Goal: Task Accomplishment & Management: Manage account settings

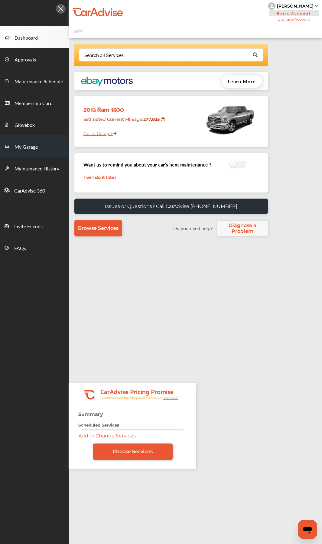
click at [36, 146] on span "My Garage" at bounding box center [26, 147] width 23 height 8
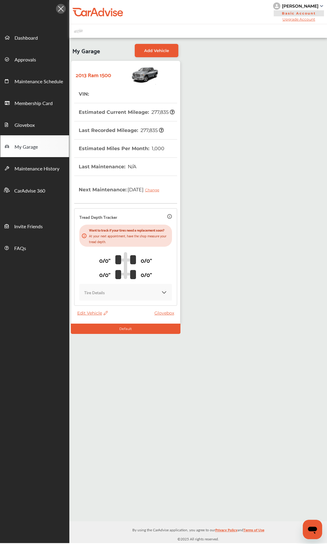
click at [94, 256] on span "Edit Vehicle" at bounding box center [92, 312] width 31 height 5
click at [117, 256] on div "Edit" at bounding box center [121, 324] width 54 height 9
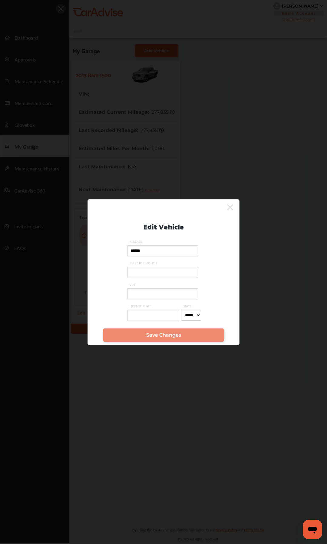
click at [153, 256] on input "VIN" at bounding box center [162, 293] width 71 height 11
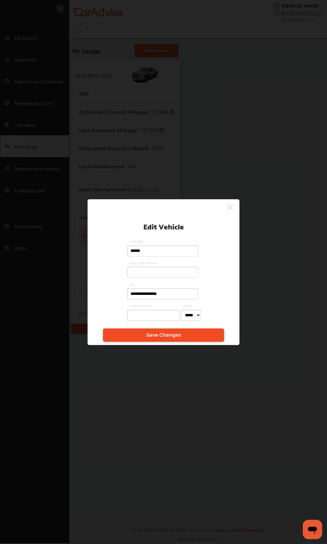
type input "**********"
click at [142, 256] on link "Save Changes" at bounding box center [163, 334] width 121 height 13
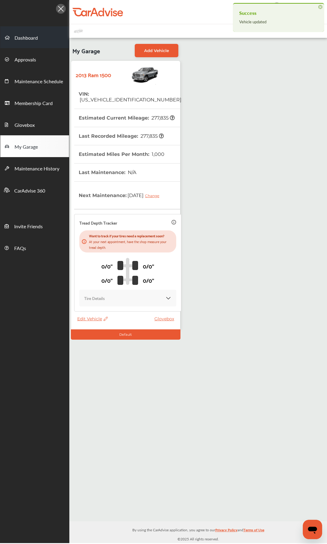
click at [36, 30] on link "Dashboard" at bounding box center [34, 37] width 69 height 22
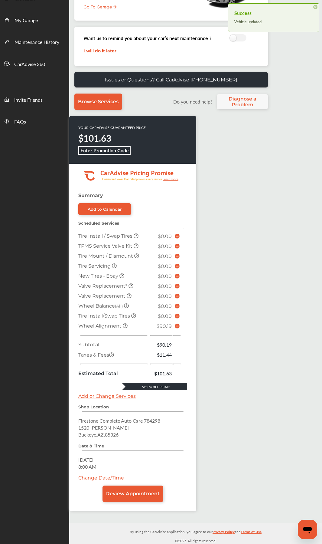
scroll to position [128, 0]
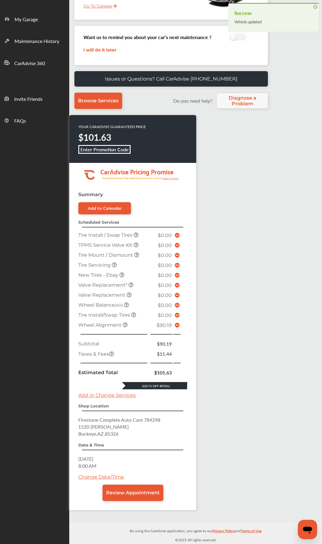
click at [176, 256] on icon at bounding box center [177, 325] width 5 height 5
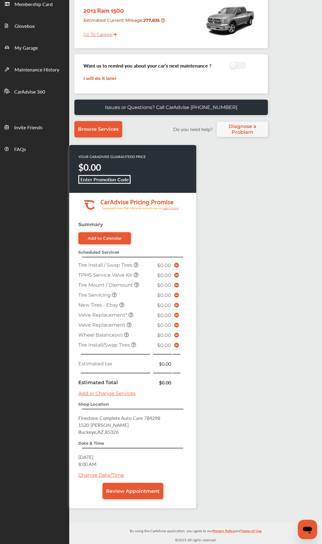
scroll to position [99, 0]
click at [141, 256] on span "Review Appointment" at bounding box center [133, 491] width 54 height 6
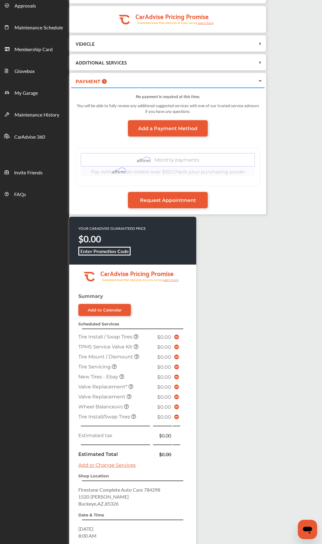
scroll to position [120, 0]
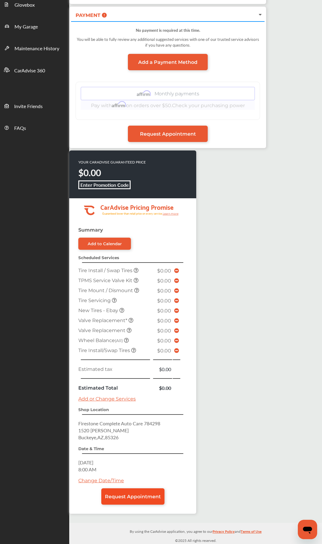
click at [154, 256] on span "Request Appointment" at bounding box center [133, 497] width 56 height 6
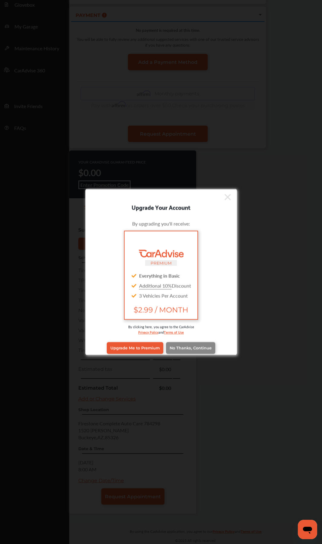
click at [186, 256] on span "No Thanks, Continue" at bounding box center [191, 348] width 42 height 5
